Goal: Answer question/provide support: Share knowledge or assist other users

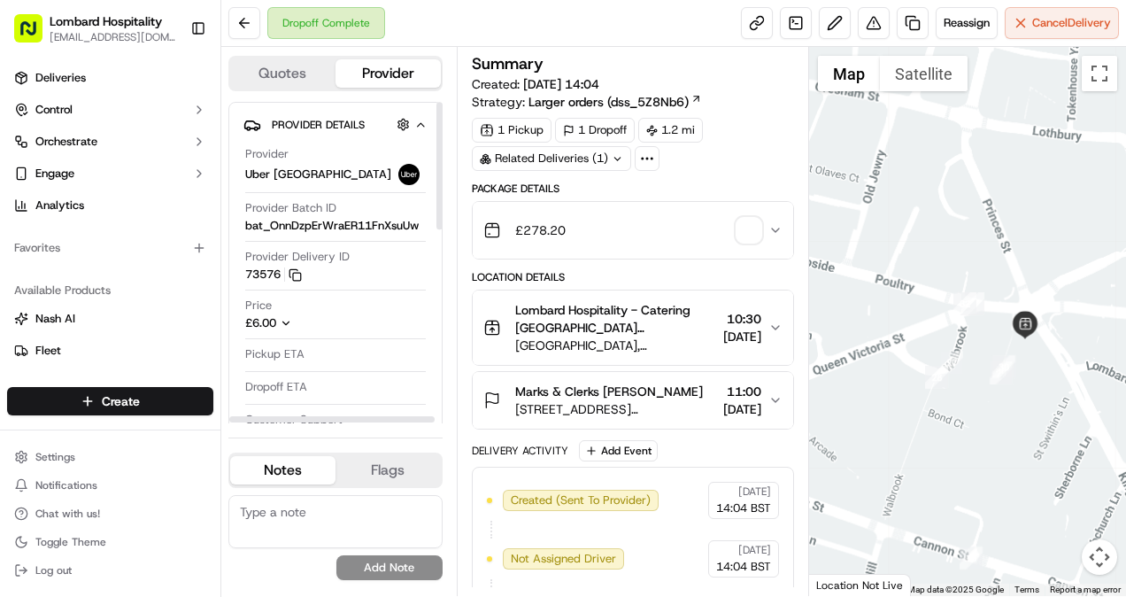
scroll to position [450, 0]
click at [747, 227] on img "button" at bounding box center [749, 230] width 25 height 25
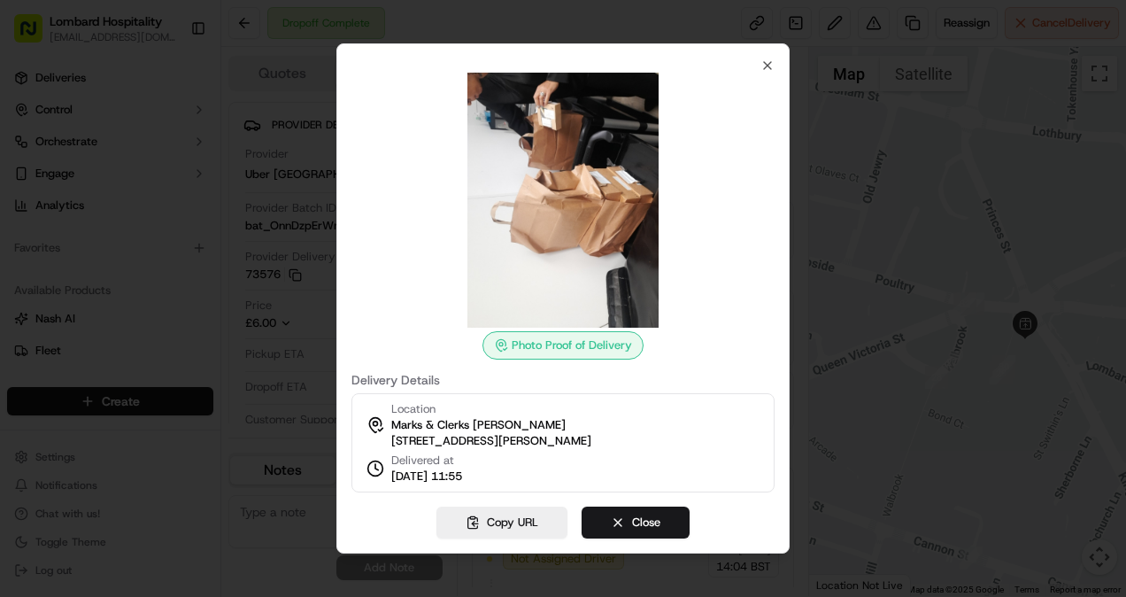
click at [892, 177] on div at bounding box center [563, 298] width 1126 height 597
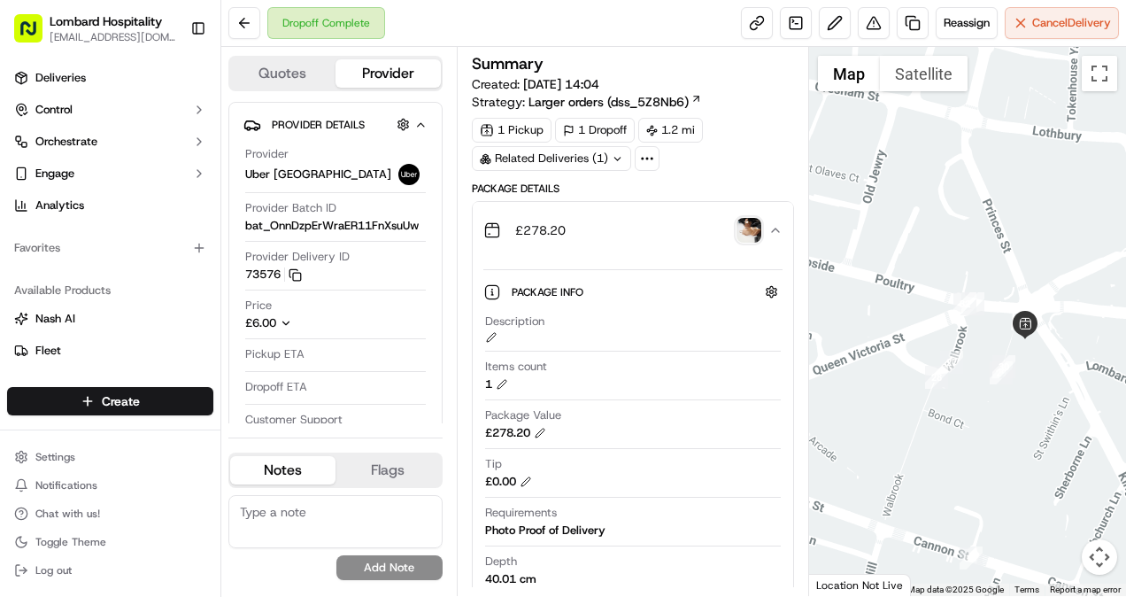
click at [292, 74] on button "Quotes" at bounding box center [282, 73] width 105 height 28
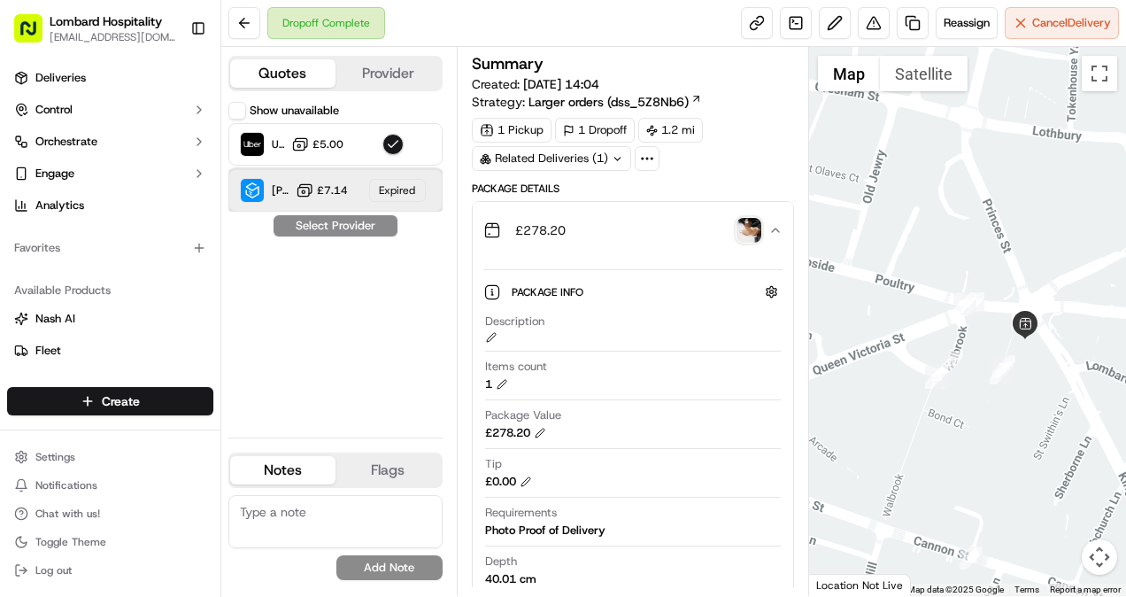
click at [382, 191] on div "Expired" at bounding box center [397, 190] width 57 height 23
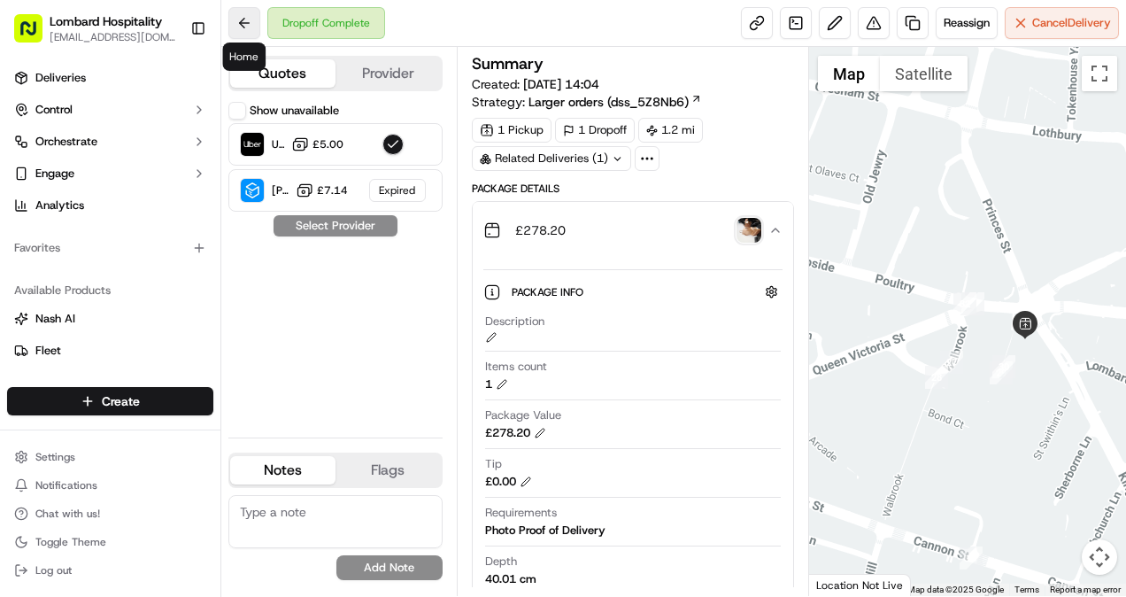
click at [246, 17] on button at bounding box center [244, 23] width 32 height 32
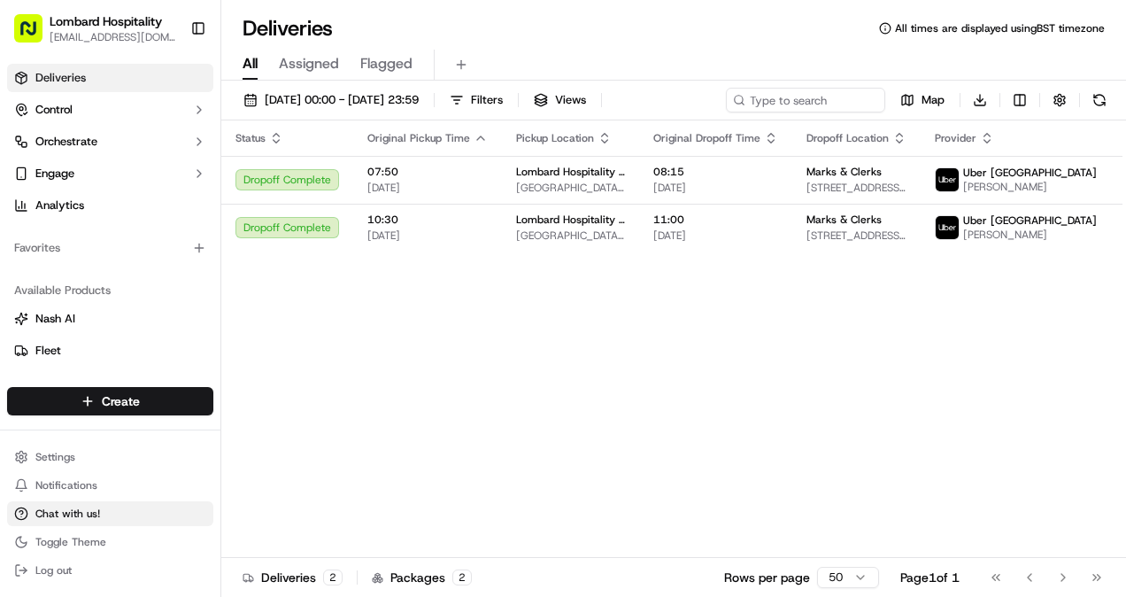
click at [110, 509] on button "Chat with us!" at bounding box center [110, 513] width 206 height 25
click at [91, 506] on span "Chat with us!" at bounding box center [67, 513] width 65 height 14
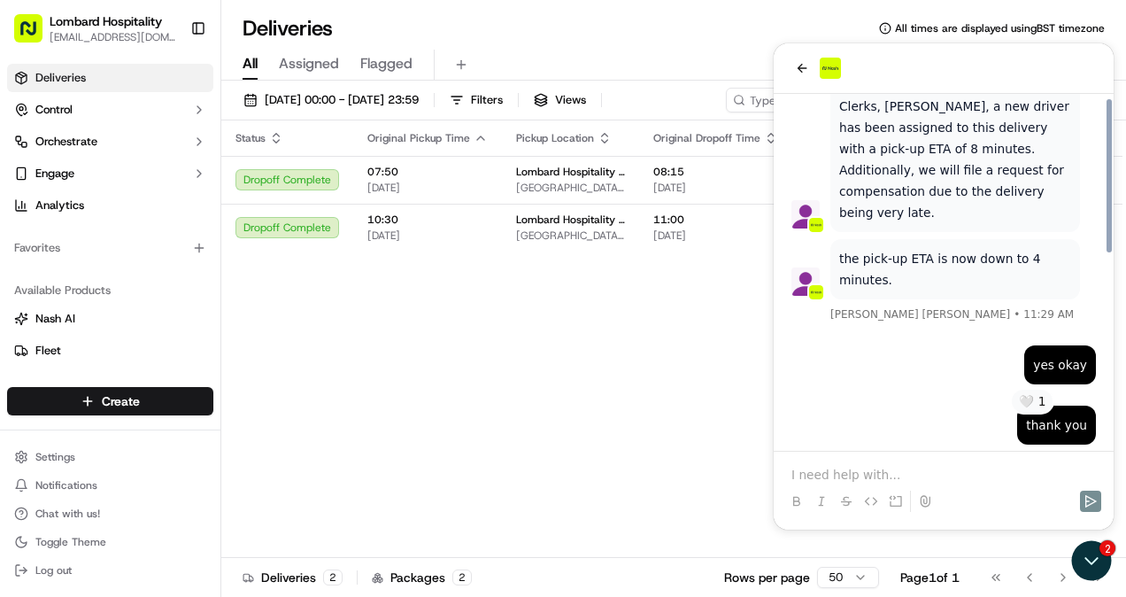
scroll to position [450, 0]
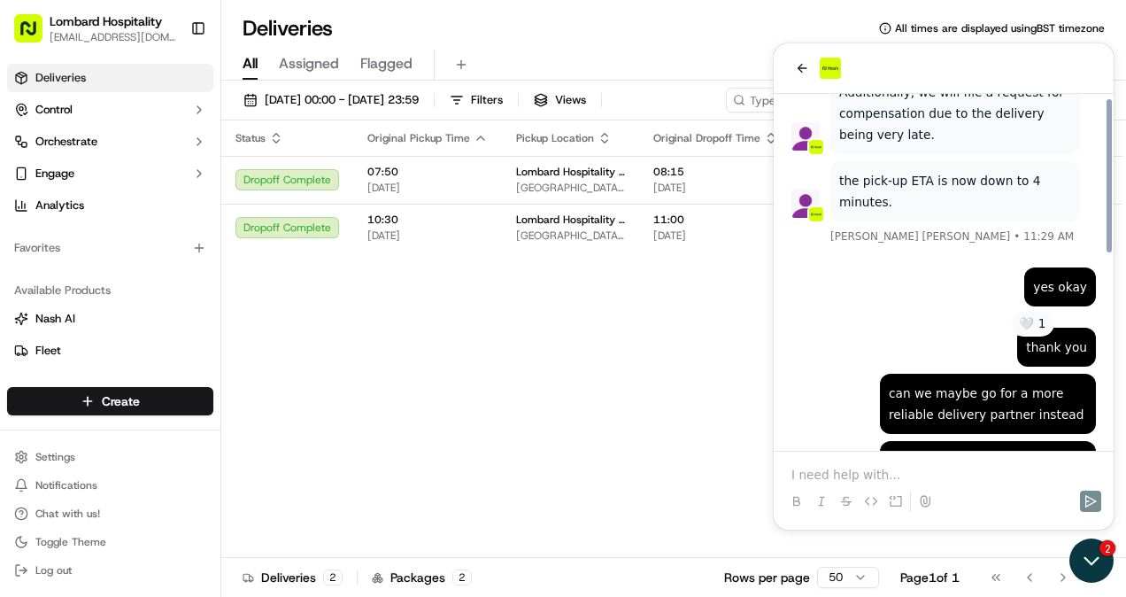
click at [1078, 560] on icon "Open customer support" at bounding box center [1092, 560] width 44 height 44
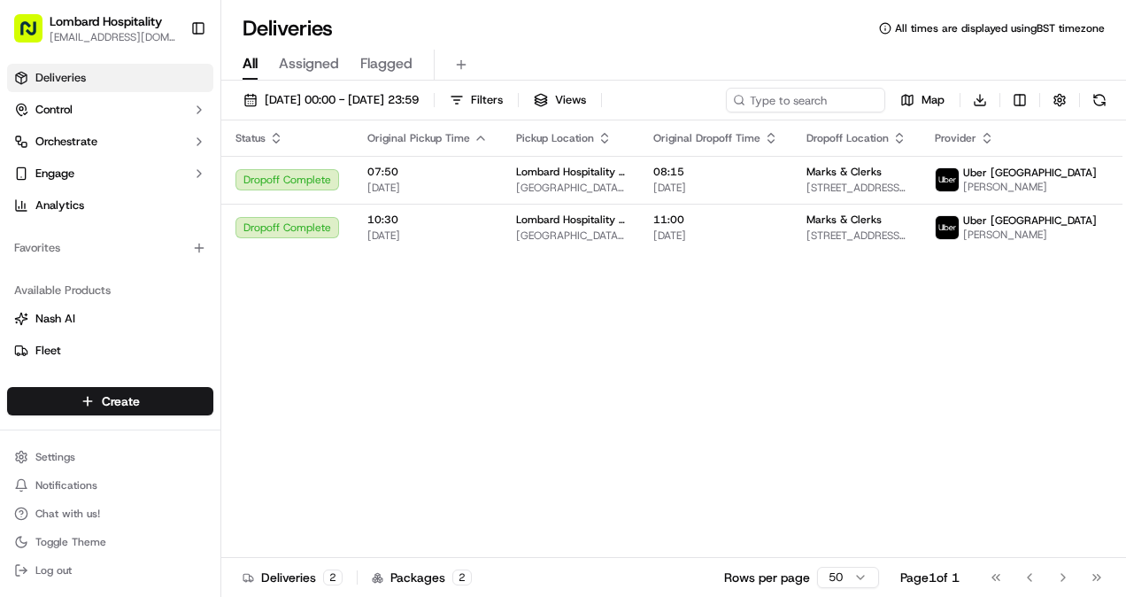
click at [66, 498] on ul "Settings Notifications Chat with us! Toggle Theme Log out" at bounding box center [110, 513] width 206 height 138
click at [62, 514] on span "Chat with us!" at bounding box center [67, 513] width 65 height 14
click at [76, 503] on button "Chat with us!" at bounding box center [110, 513] width 206 height 25
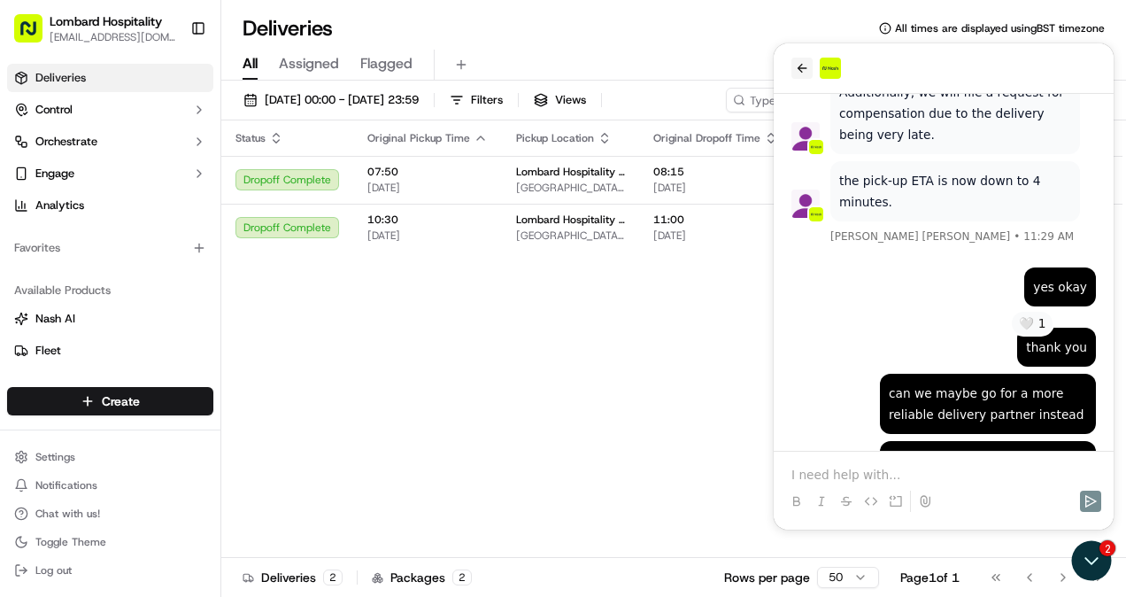
click at [800, 67] on icon "back" at bounding box center [802, 68] width 14 height 14
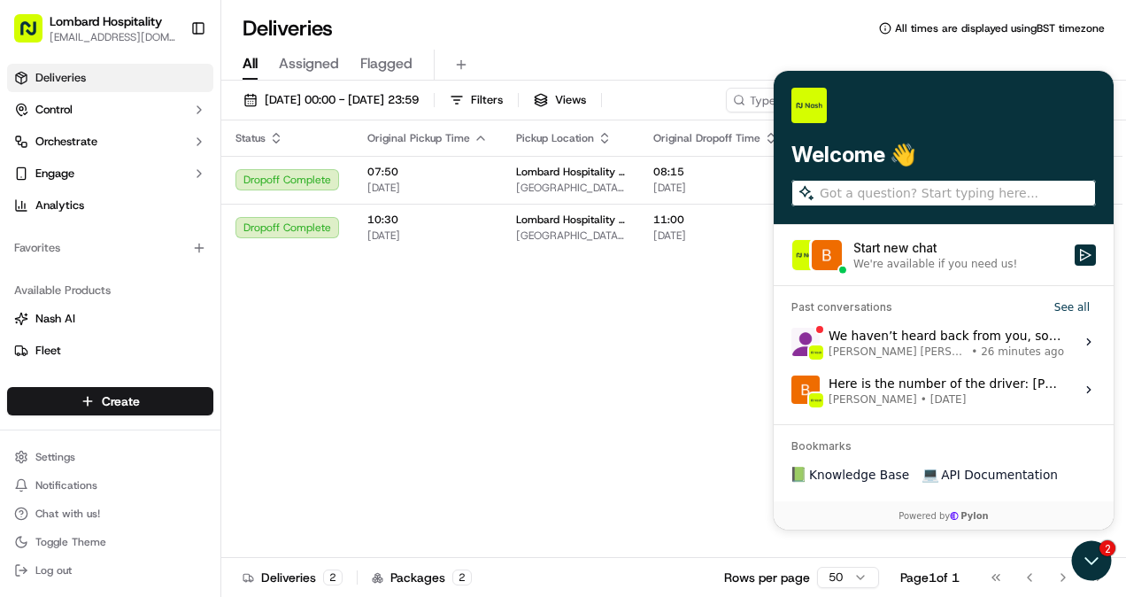
click at [889, 339] on div "We haven’t heard back from you, so I’ll go ahead and close this chat for now. I…" at bounding box center [947, 342] width 236 height 34
click at [792, 342] on button "View issue" at bounding box center [791, 342] width 1 height 1
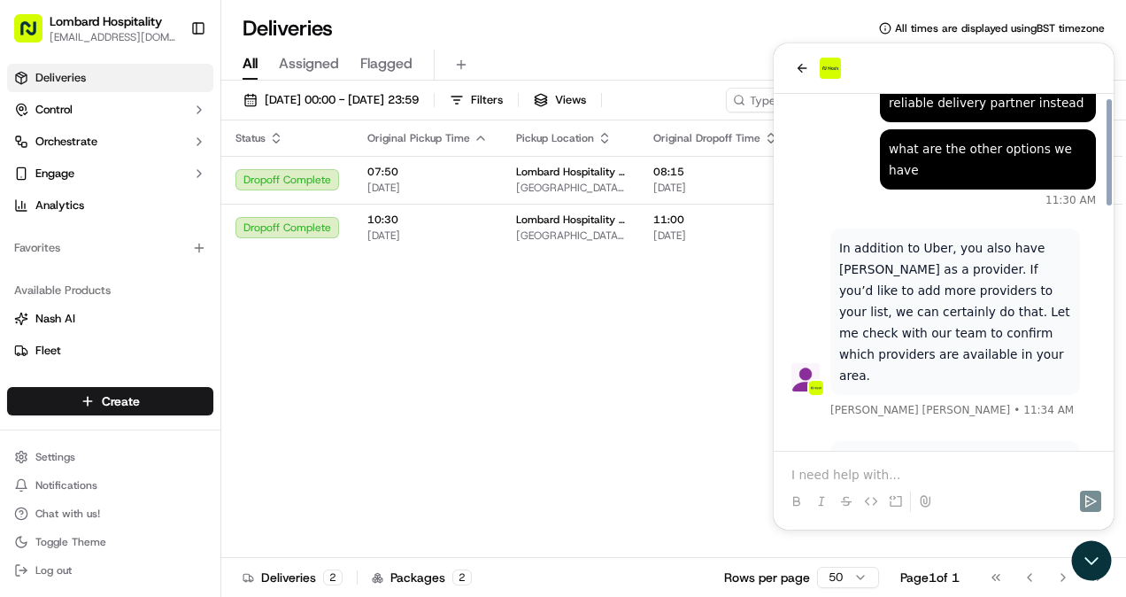
scroll to position [726, 0]
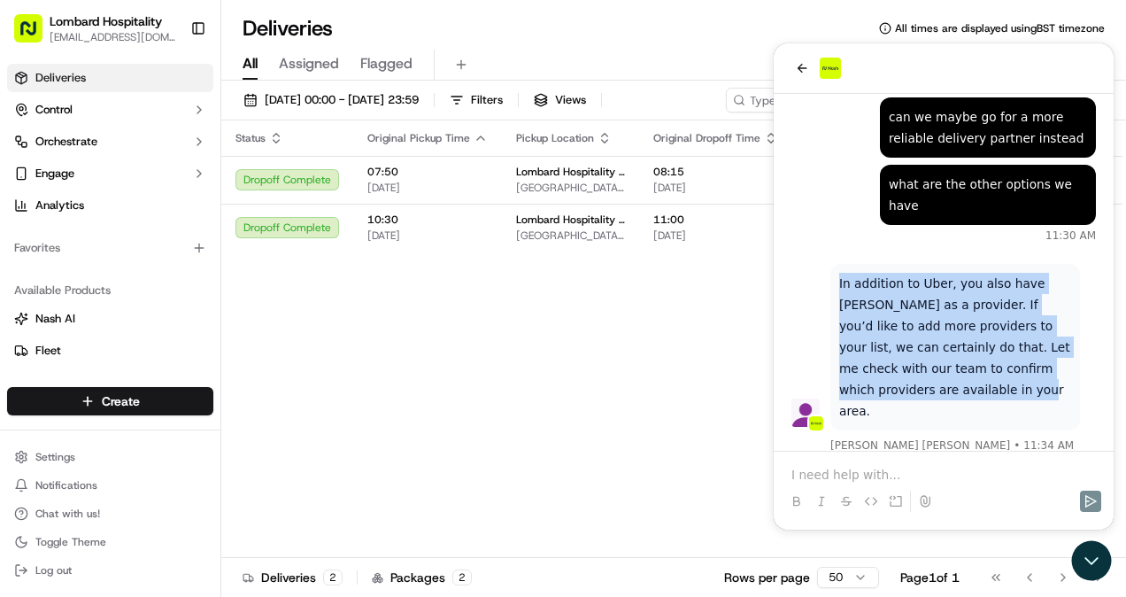
drag, startPoint x: 903, startPoint y: 308, endPoint x: 834, endPoint y: 199, distance: 128.9
click at [834, 264] on div "In addition to Uber, you also have [PERSON_NAME] as a provider. If you’d like t…" at bounding box center [955, 347] width 250 height 166
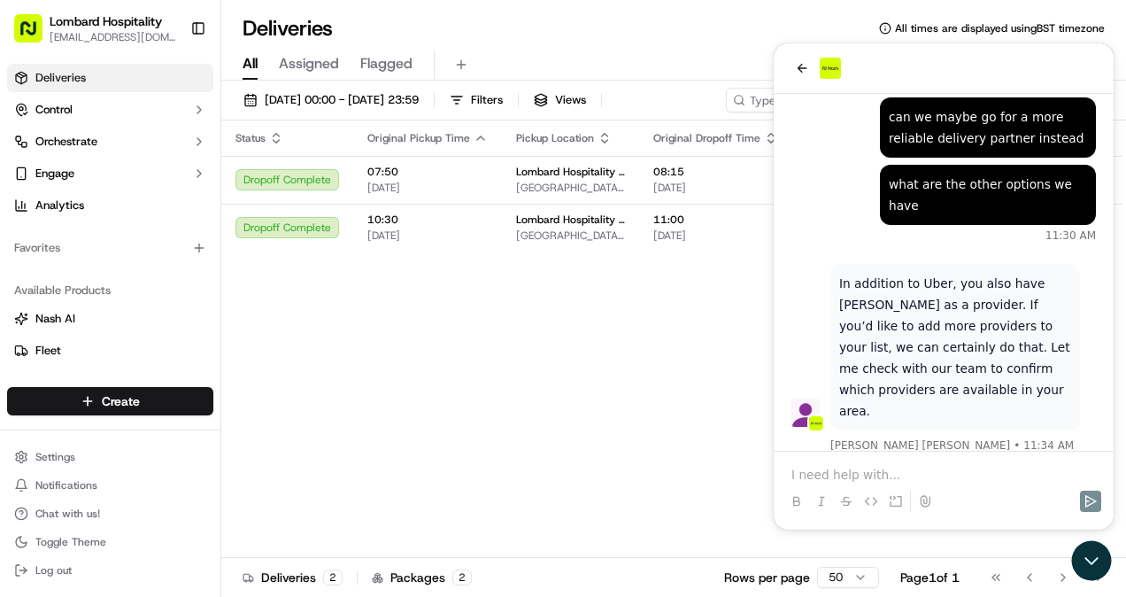
click at [832, 466] on p at bounding box center [944, 475] width 305 height 18
